Goal: Check status: Check status

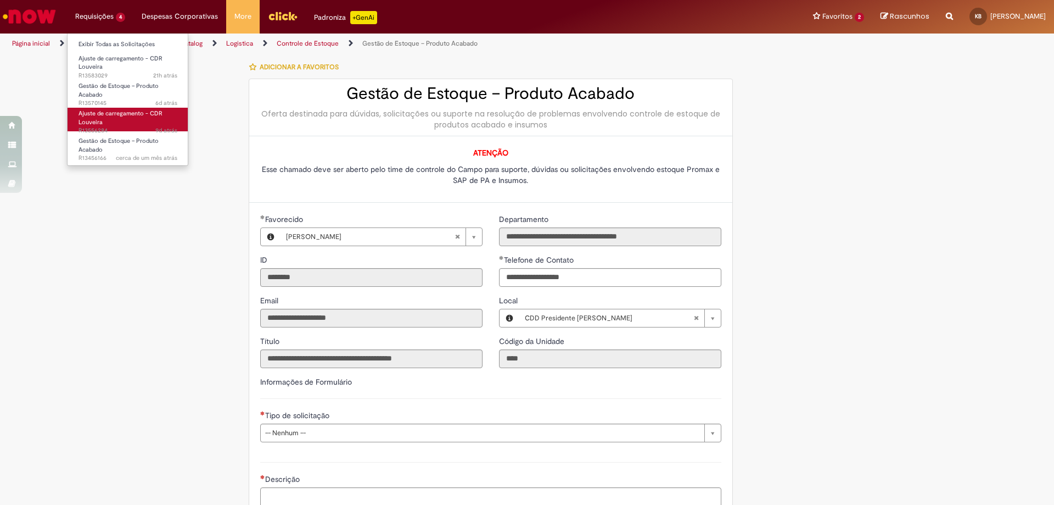
click at [153, 115] on span "Ajuste de carregamento - CDR Louveira" at bounding box center [121, 117] width 84 height 17
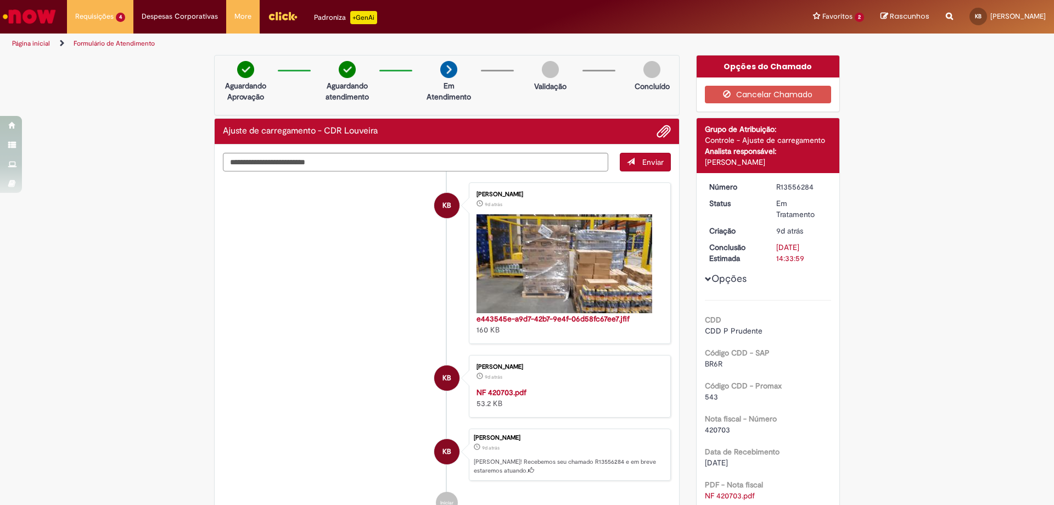
scroll to position [110, 0]
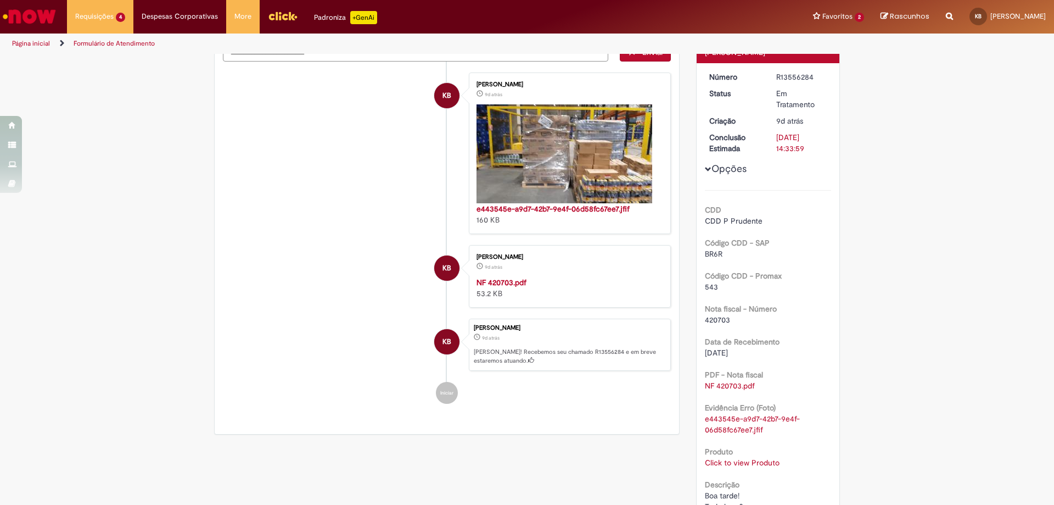
drag, startPoint x: 802, startPoint y: 149, endPoint x: 769, endPoint y: 147, distance: 33.1
click at [769, 147] on dd "[DATE] 14:33:59" at bounding box center [802, 143] width 68 height 22
click at [816, 242] on div "Código CDD - SAP BR6R" at bounding box center [768, 246] width 127 height 25
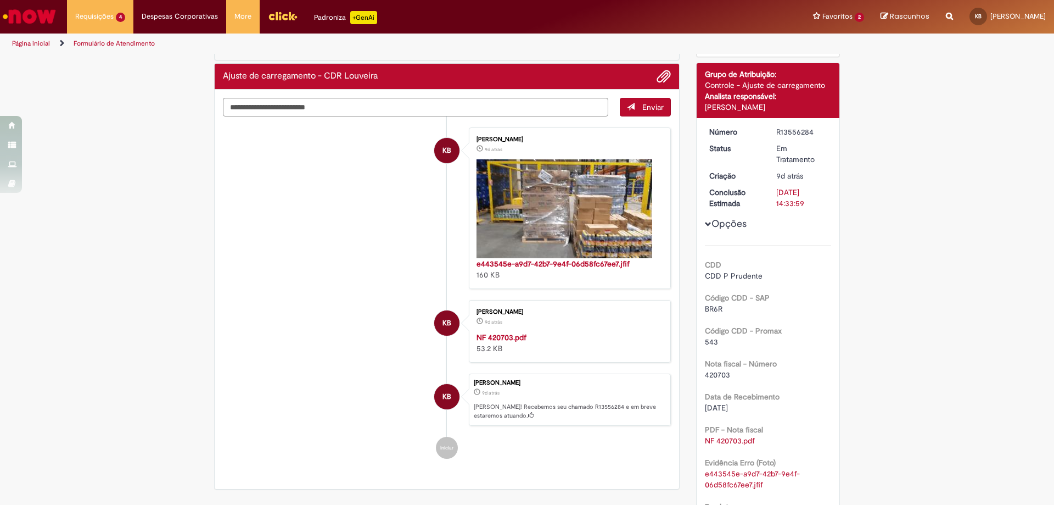
scroll to position [0, 0]
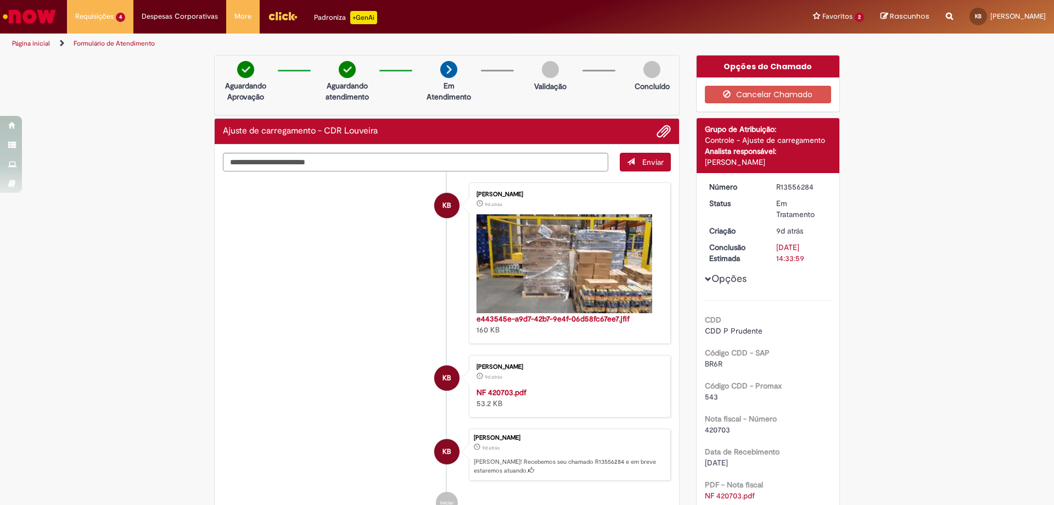
drag, startPoint x: 815, startPoint y: 259, endPoint x: 769, endPoint y: 245, distance: 47.6
click at [769, 245] on dd "[DATE] 14:33:59" at bounding box center [802, 253] width 68 height 22
drag, startPoint x: 804, startPoint y: 208, endPoint x: 767, endPoint y: 200, distance: 38.2
click at [768, 200] on dd "Em Tratamento" at bounding box center [802, 209] width 68 height 22
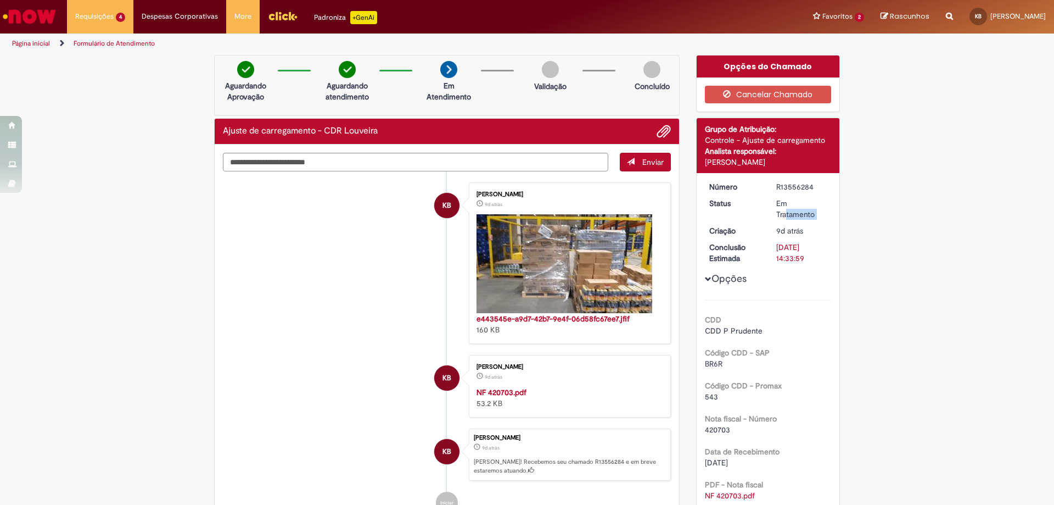
drag, startPoint x: 768, startPoint y: 200, endPoint x: 817, endPoint y: 219, distance: 52.8
click at [817, 219] on dd "Em Tratamento" at bounding box center [802, 209] width 68 height 22
drag, startPoint x: 807, startPoint y: 264, endPoint x: 774, endPoint y: 252, distance: 34.9
click at [774, 252] on div "Número R13556284 Status Em Tratamento Criação 9d atrás 9 dias atrás Conclusão E…" at bounding box center [768, 422] width 143 height 498
drag, startPoint x: 809, startPoint y: 211, endPoint x: 764, endPoint y: 205, distance: 46.0
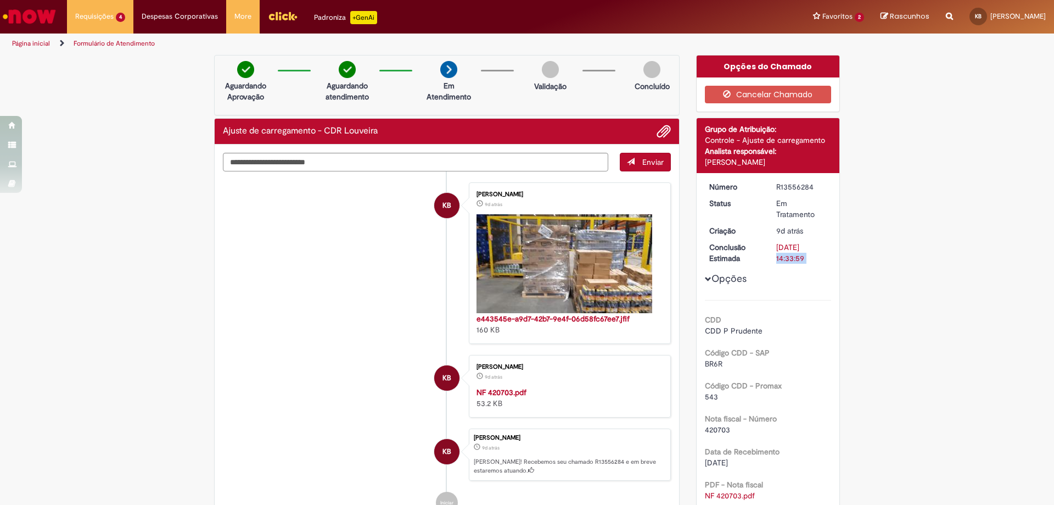
click at [768, 205] on dd "Em Tratamento" at bounding box center [802, 209] width 68 height 22
click at [794, 268] on div "Opções CDD CDD P Prudente Código CDD - SAP BR6R Código CDD - Promax 543 Nota fi…" at bounding box center [768, 417] width 127 height 473
drag, startPoint x: 801, startPoint y: 264, endPoint x: 769, endPoint y: 247, distance: 36.3
click at [769, 247] on div "Número R13556284 Status Em Tratamento Criação 9d atrás 9 dias atrás Conclusão E…" at bounding box center [768, 422] width 143 height 498
click at [769, 247] on dd "[DATE] 14:33:59" at bounding box center [802, 253] width 68 height 22
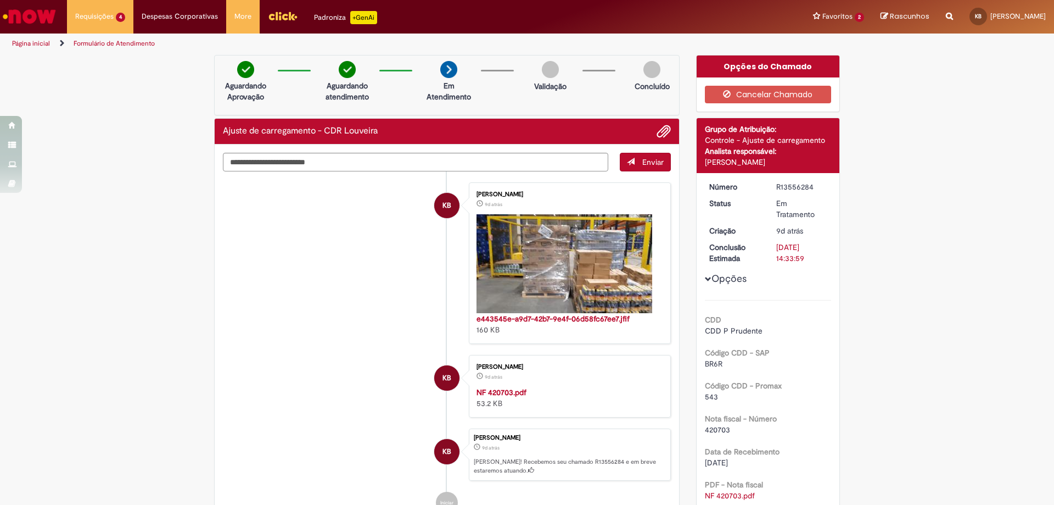
click at [697, 278] on div "Número R13556284 Status Em Tratamento Criação 9d atrás 9 dias atrás Conclusão E…" at bounding box center [768, 422] width 143 height 498
click at [706, 277] on span "Opções para R13556284" at bounding box center [708, 279] width 7 height 7
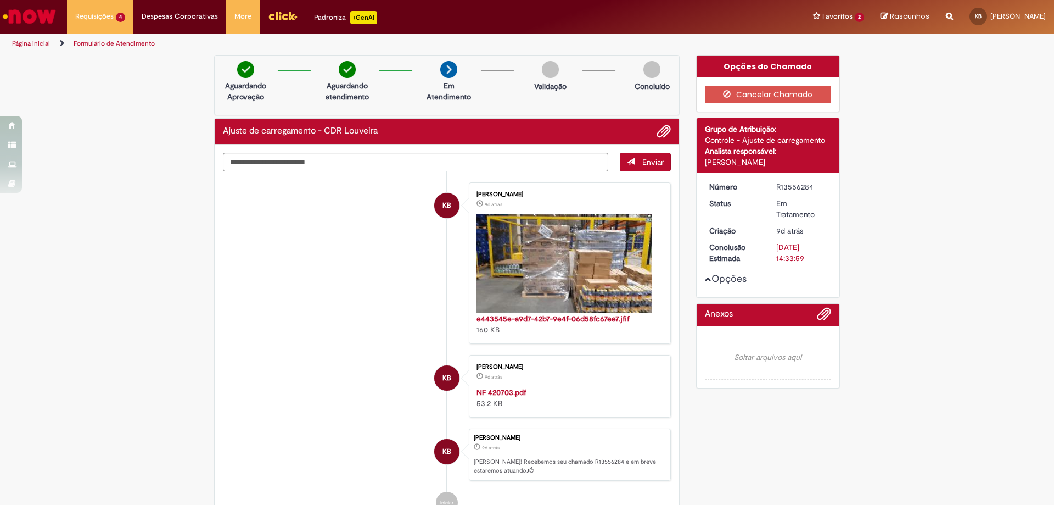
click at [0, 0] on button "Opções" at bounding box center [0, 0] width 0 height 0
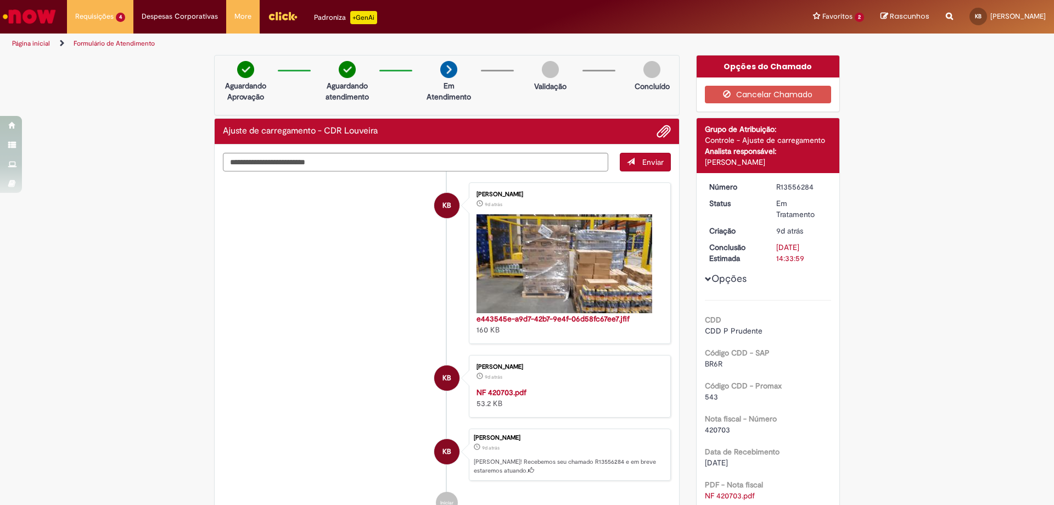
scroll to position [110, 0]
